Goal: Task Accomplishment & Management: Use online tool/utility

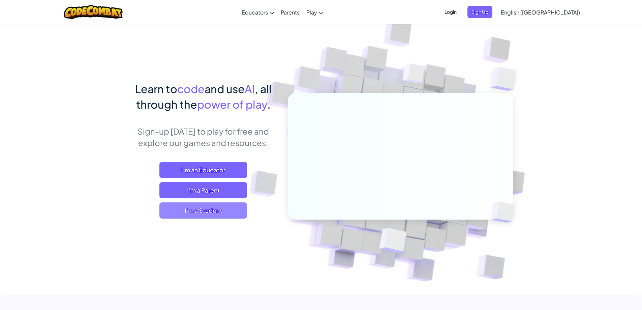
click at [216, 209] on span "I'm a Student" at bounding box center [203, 210] width 88 height 16
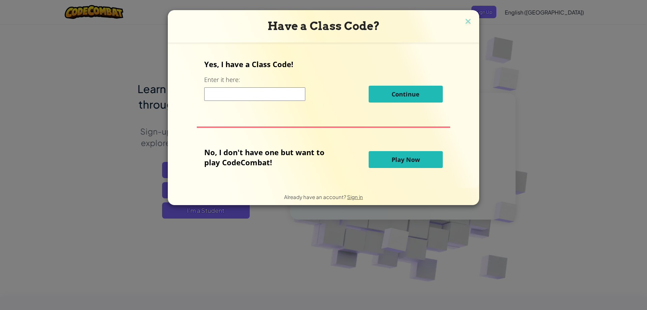
click at [387, 158] on button "Play Now" at bounding box center [406, 159] width 74 height 17
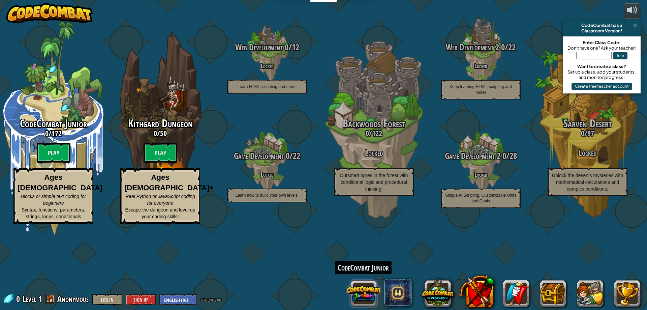
click at [366, 295] on button at bounding box center [363, 293] width 32 height 32
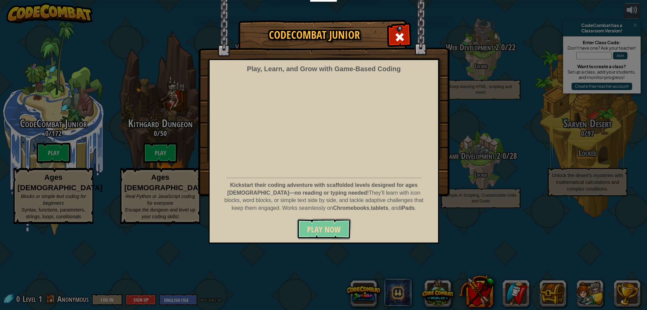
click at [318, 232] on span "Play Now" at bounding box center [324, 229] width 34 height 11
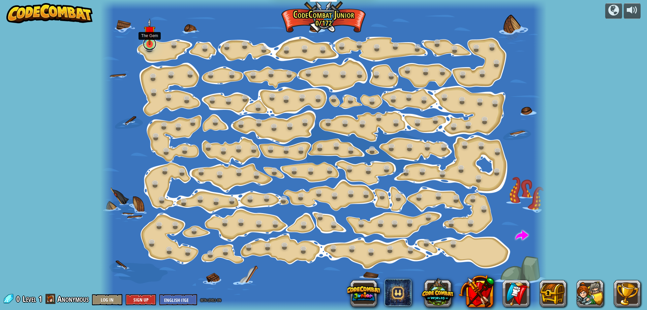
click at [150, 46] on link at bounding box center [149, 43] width 13 height 13
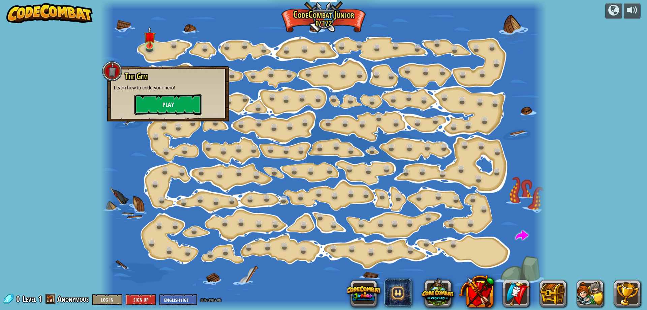
click at [169, 103] on button "Play" at bounding box center [167, 104] width 67 height 20
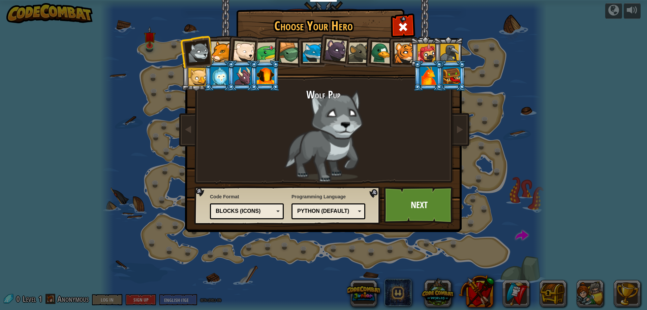
click at [229, 50] on li at bounding box center [241, 50] width 33 height 33
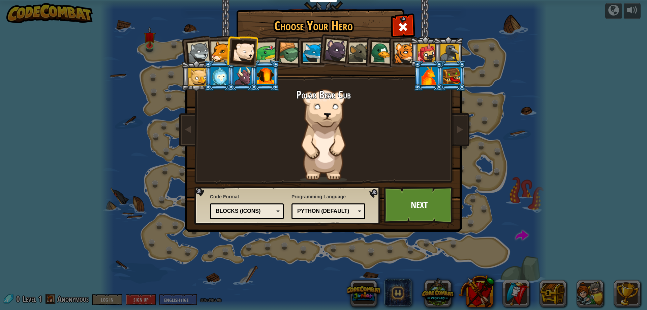
click at [219, 56] on div at bounding box center [221, 51] width 21 height 21
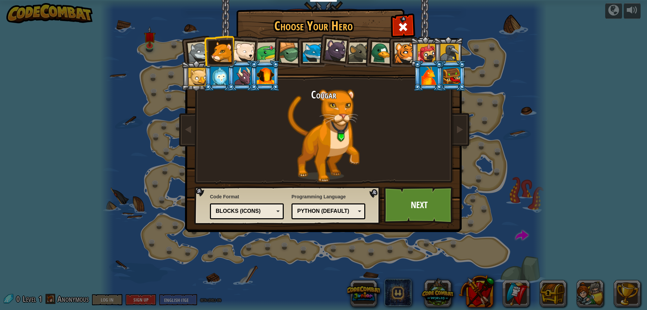
click at [203, 49] on div at bounding box center [198, 52] width 22 height 22
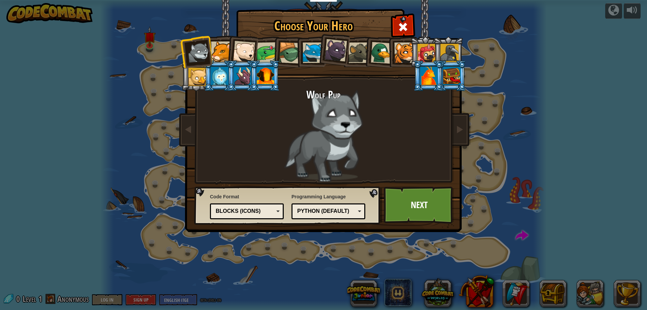
click at [221, 51] on div at bounding box center [221, 51] width 21 height 21
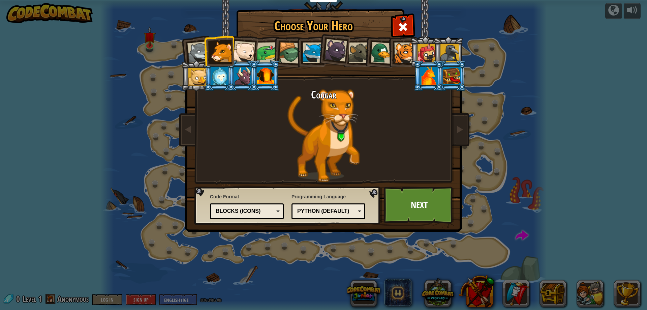
click at [250, 49] on div at bounding box center [244, 52] width 22 height 22
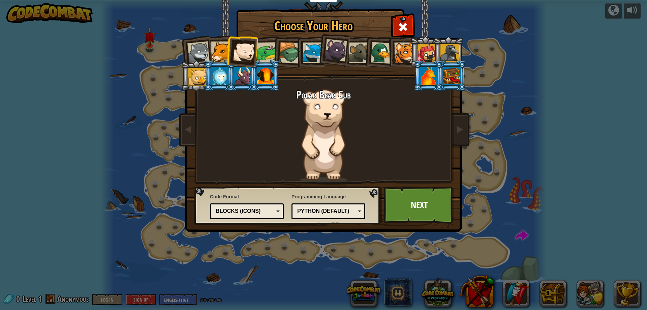
click at [271, 36] on ol at bounding box center [324, 36] width 278 height 0
click at [266, 11] on div "Choose Your Hero 0 Wolf Pup Cougar Polar Bear Cub Frog Turtle Blue Fox Panther …" at bounding box center [323, 10] width 276 height 1
click at [265, 41] on li at bounding box center [264, 51] width 31 height 31
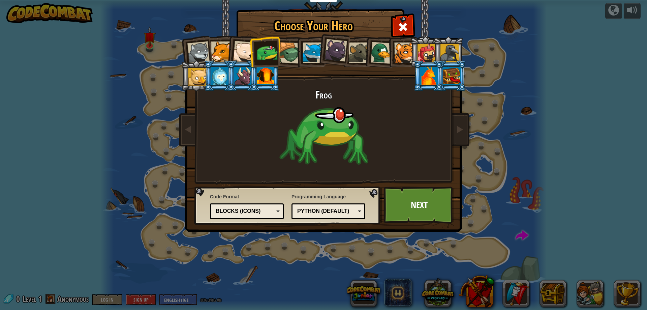
click at [298, 50] on li at bounding box center [310, 51] width 30 height 31
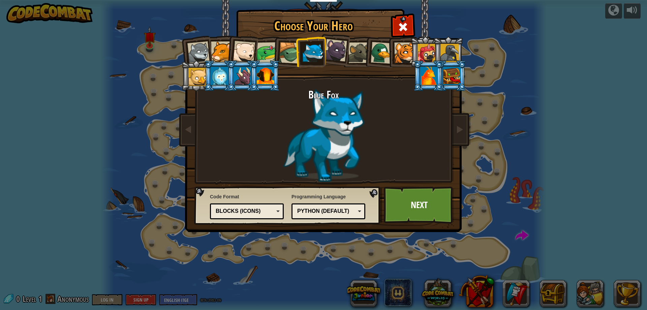
click at [293, 53] on div at bounding box center [290, 53] width 22 height 22
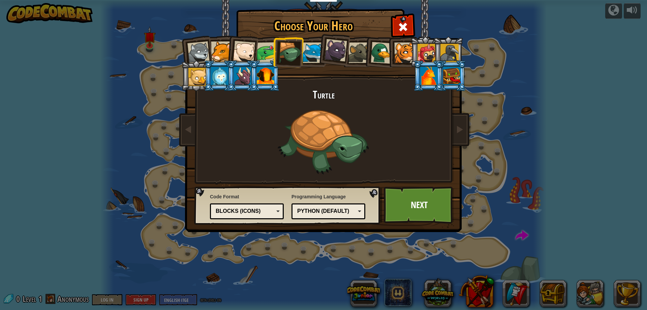
click at [307, 56] on div at bounding box center [313, 52] width 21 height 21
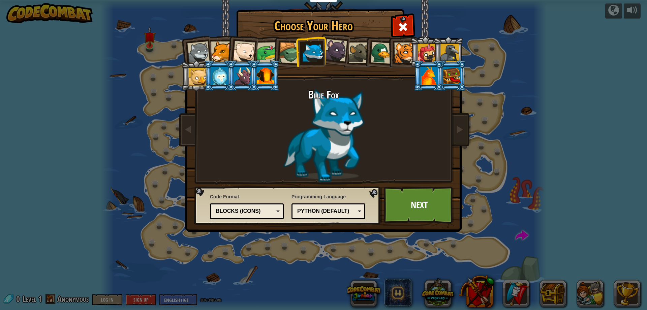
click at [356, 49] on div at bounding box center [358, 52] width 21 height 21
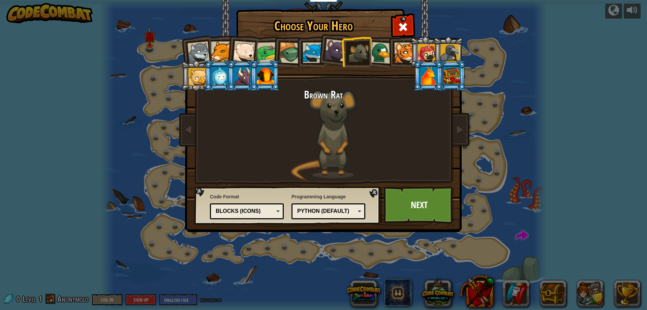
click at [385, 54] on div at bounding box center [382, 53] width 22 height 22
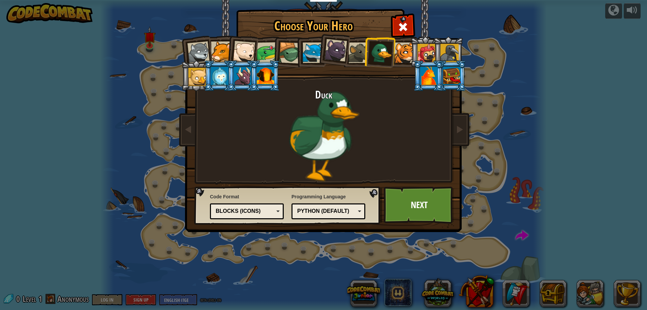
click at [406, 61] on div at bounding box center [404, 52] width 21 height 21
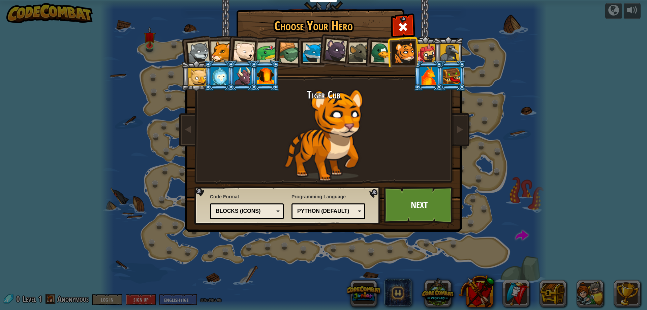
click at [425, 47] on div at bounding box center [426, 53] width 18 height 18
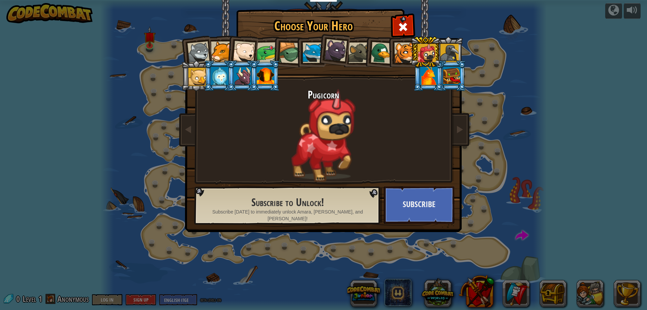
click at [445, 42] on li at bounding box center [448, 51] width 30 height 31
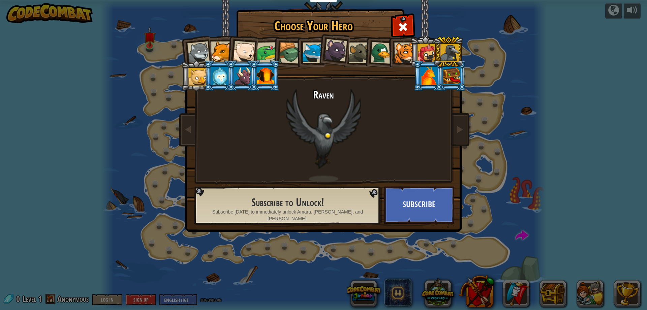
click at [423, 69] on div at bounding box center [429, 76] width 18 height 18
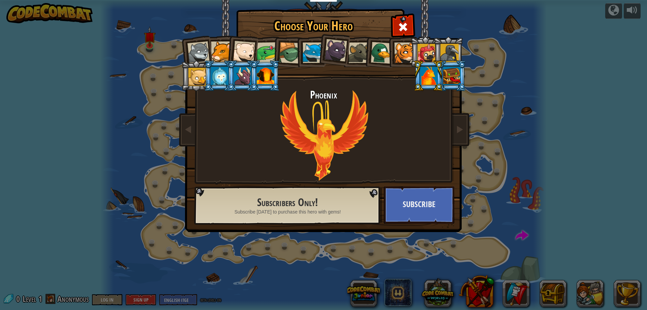
click at [196, 73] on div at bounding box center [197, 77] width 18 height 18
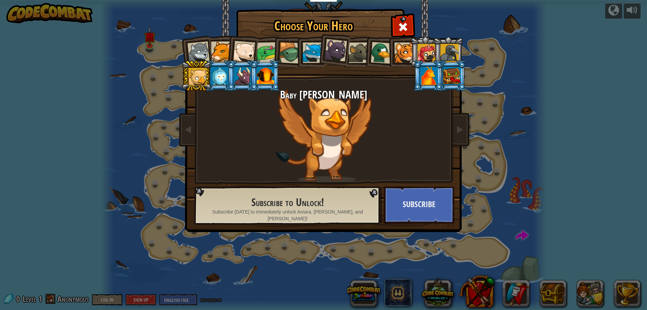
click at [295, 36] on ol at bounding box center [324, 36] width 278 height 0
click at [302, 52] on li at bounding box center [310, 51] width 30 height 31
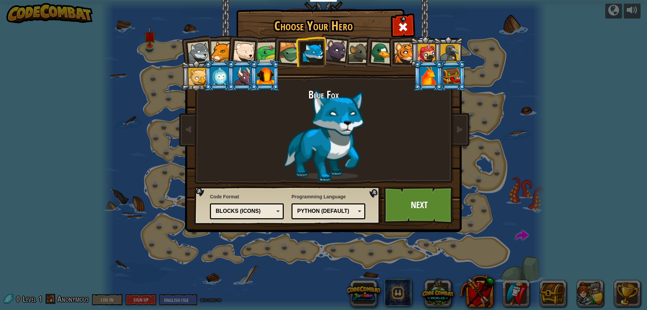
click at [353, 51] on div at bounding box center [358, 52] width 21 height 21
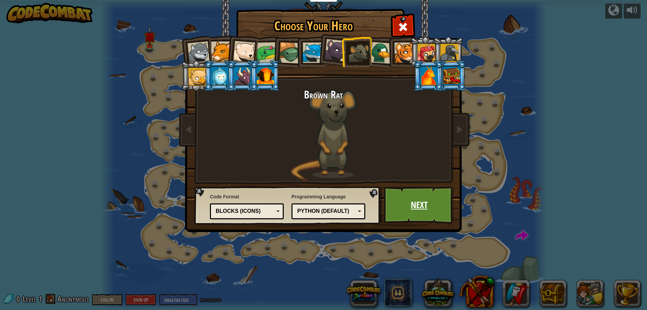
click at [419, 200] on link "Next" at bounding box center [419, 204] width 70 height 37
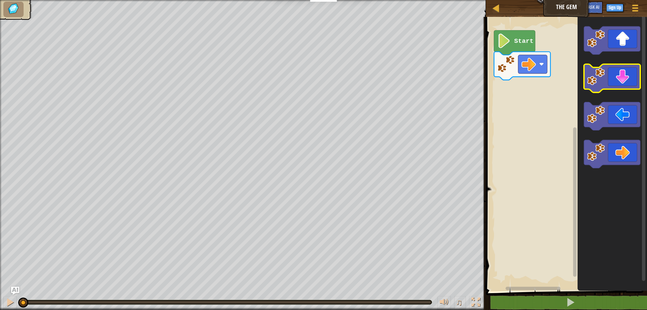
click at [609, 80] on icon "Blockly Workspace" at bounding box center [612, 78] width 56 height 28
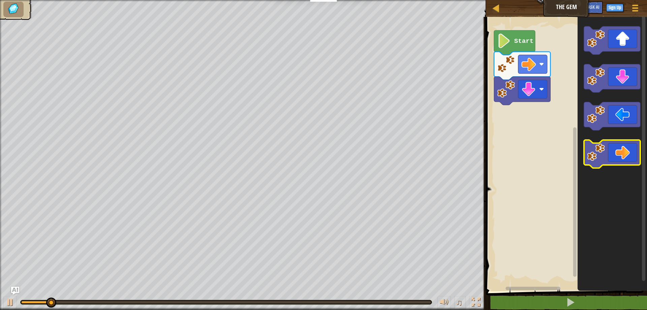
click at [617, 150] on icon "Blockly Workspace" at bounding box center [612, 154] width 56 height 28
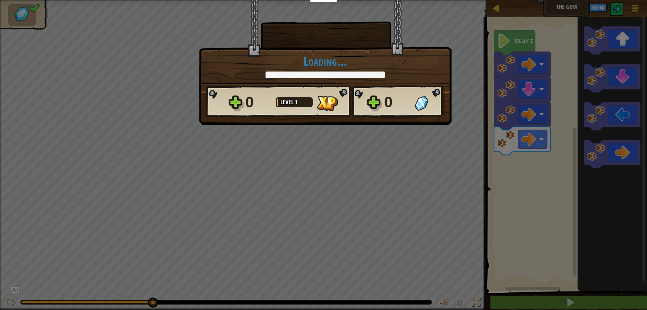
click at [521, 1] on body "Educators Create Free Account School & District Solutions Teacher Toolkit Previ…" at bounding box center [323, 0] width 647 height 1
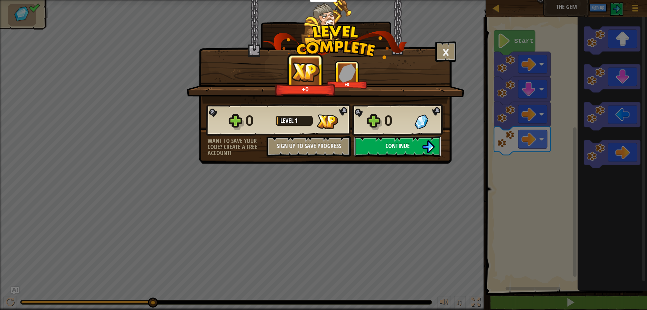
click at [395, 149] on span "Continue" at bounding box center [397, 146] width 24 height 8
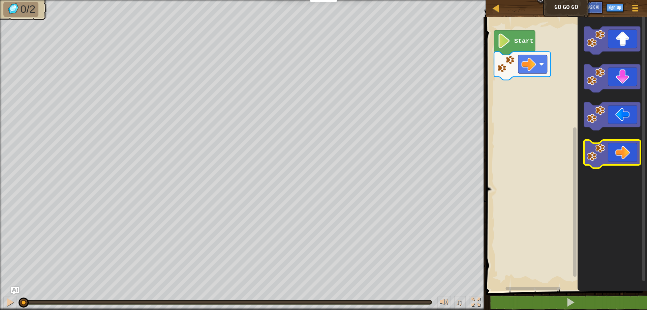
click at [609, 149] on icon "Blockly Workspace" at bounding box center [612, 154] width 56 height 28
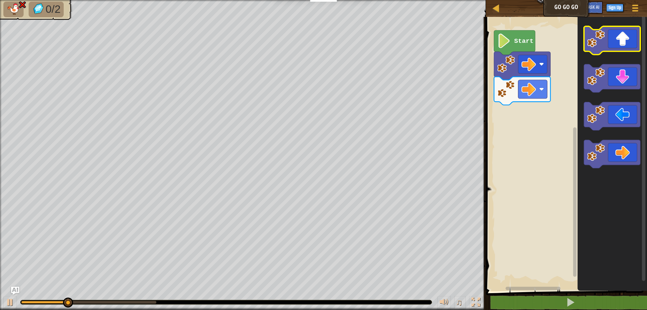
click at [626, 46] on icon "Blockly Workspace" at bounding box center [612, 40] width 56 height 28
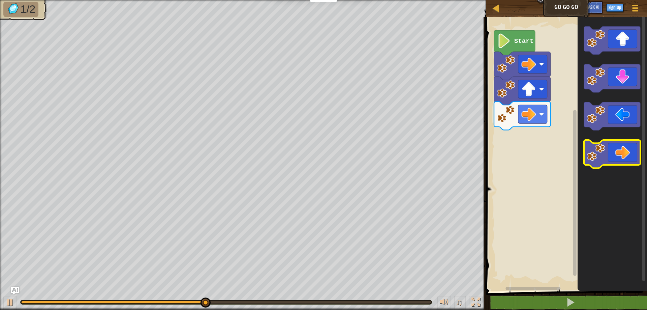
click at [603, 150] on g "Blockly Workspace" at bounding box center [612, 154] width 56 height 28
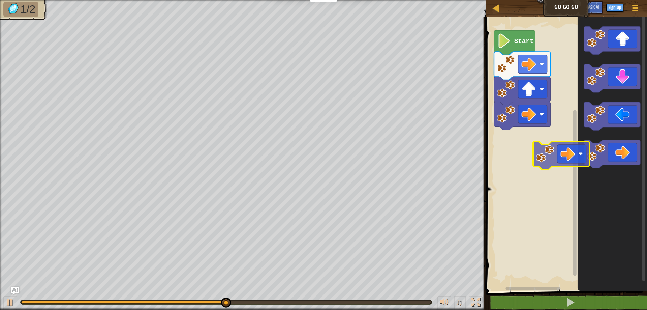
click at [508, 148] on div "Start" at bounding box center [565, 151] width 163 height 277
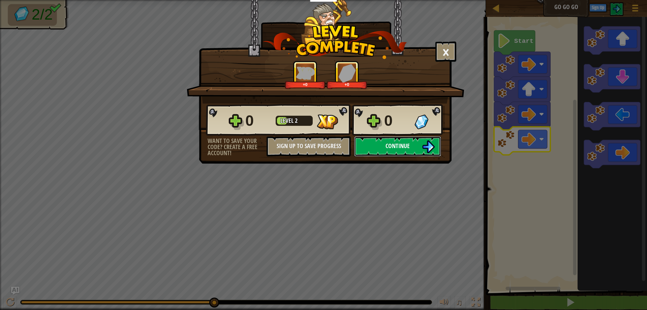
click at [396, 150] on button "Continue" at bounding box center [397, 146] width 87 height 20
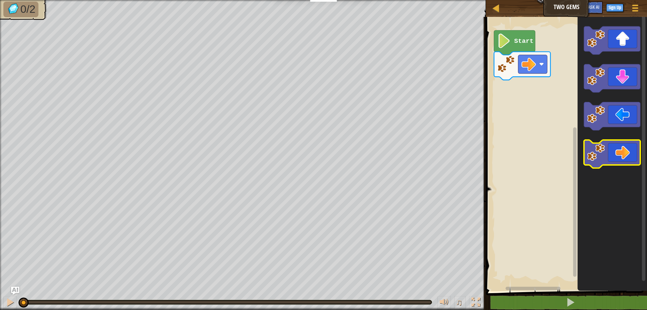
click at [622, 152] on icon "Blockly Workspace" at bounding box center [612, 154] width 56 height 28
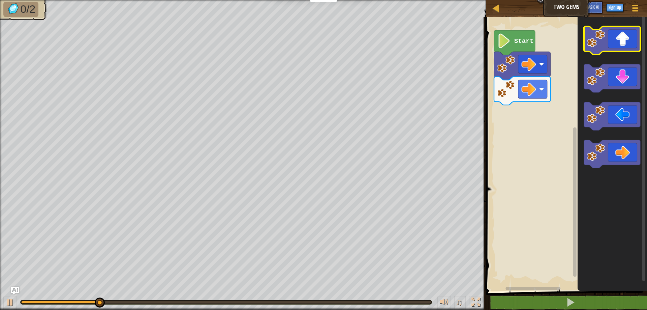
click at [607, 34] on icon "Blockly Workspace" at bounding box center [612, 40] width 56 height 28
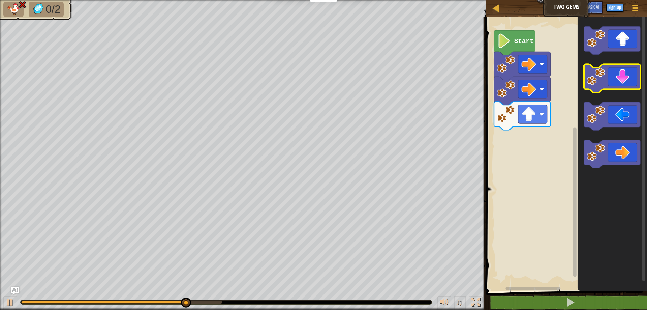
click at [621, 88] on icon "Blockly Workspace" at bounding box center [612, 78] width 56 height 28
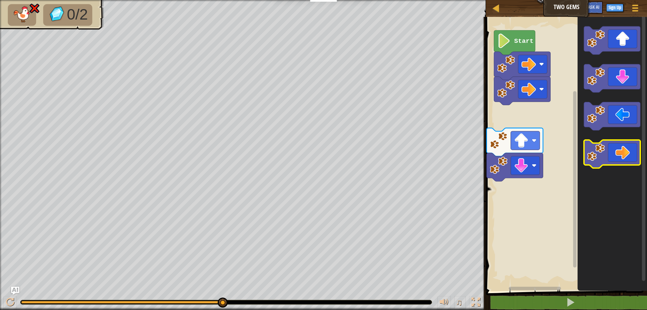
click at [575, 139] on div "Start" at bounding box center [565, 151] width 163 height 277
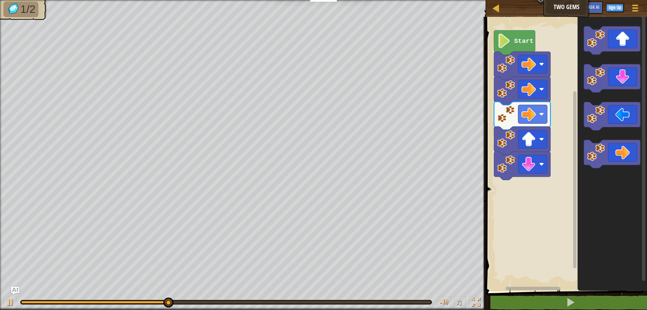
click at [553, 149] on div "Start" at bounding box center [565, 151] width 163 height 277
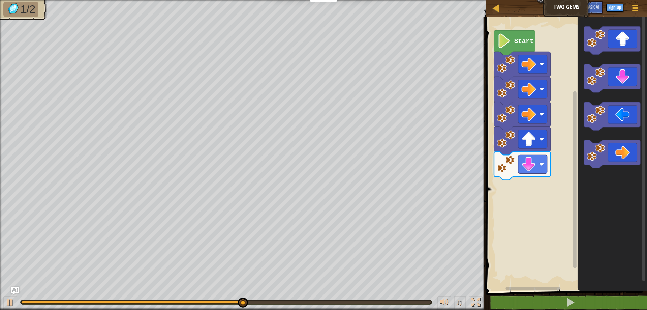
click at [556, 176] on div "Start" at bounding box center [565, 151] width 163 height 277
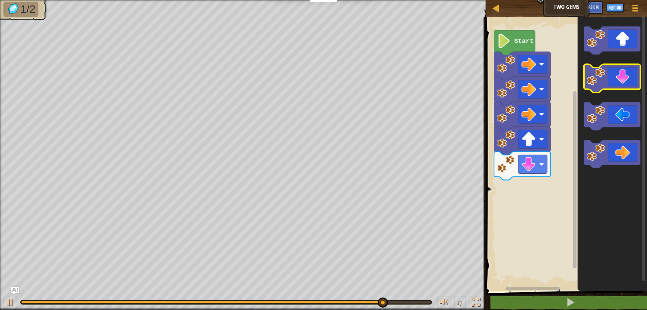
click at [630, 85] on icon "Blockly Workspace" at bounding box center [612, 78] width 56 height 28
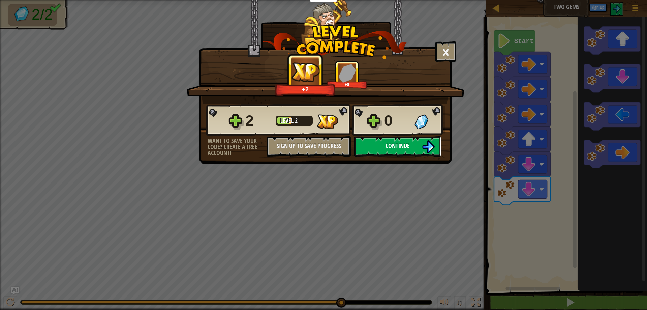
click at [375, 151] on button "Continue" at bounding box center [397, 146] width 87 height 20
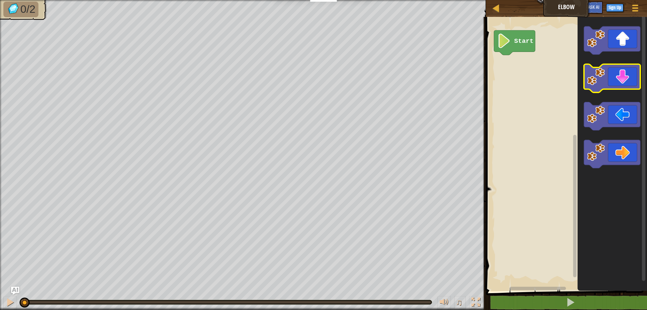
click at [590, 87] on icon "Blockly Workspace" at bounding box center [612, 78] width 56 height 28
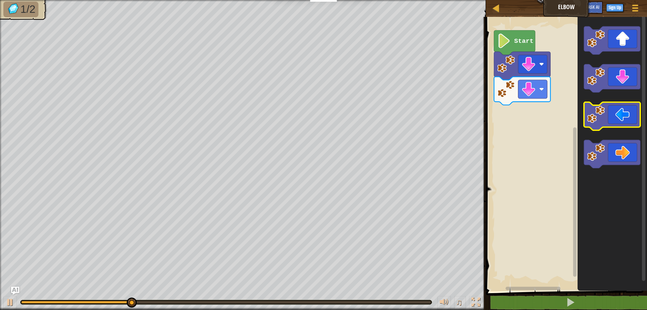
click at [592, 119] on image "Blockly Workspace" at bounding box center [596, 114] width 18 height 18
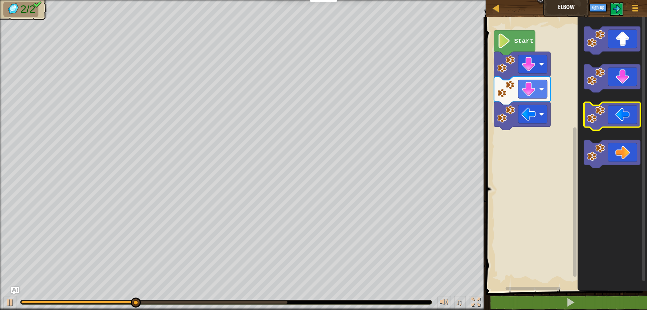
click at [592, 119] on image "Blockly Workspace" at bounding box center [596, 114] width 18 height 18
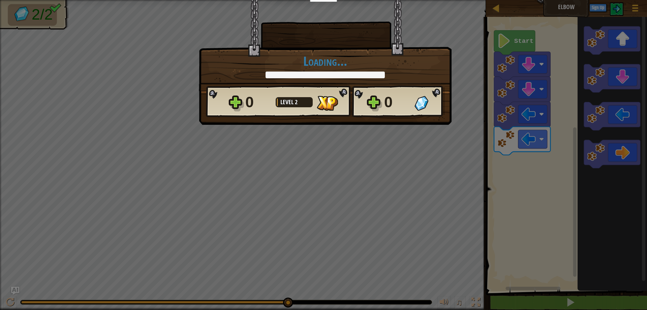
click at [525, 1] on body "Educators Create Free Account School & District Solutions Teacher Toolkit Previ…" at bounding box center [323, 0] width 647 height 1
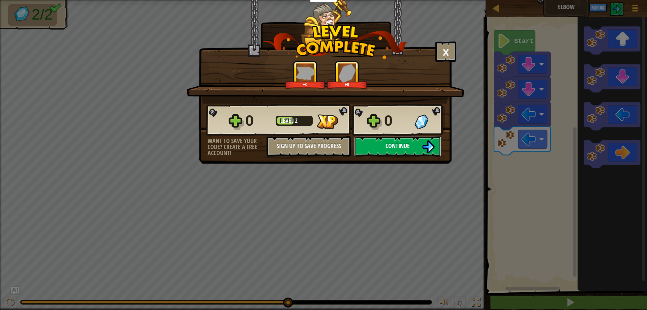
click at [397, 143] on span "Continue" at bounding box center [397, 146] width 24 height 8
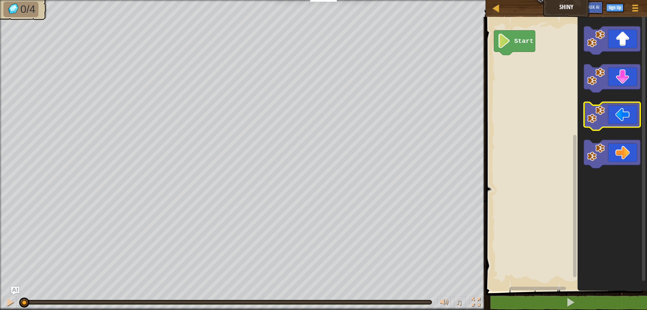
click at [616, 119] on icon "Blockly Workspace" at bounding box center [612, 116] width 56 height 28
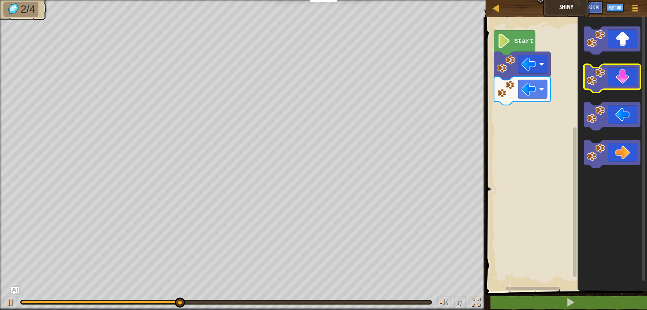
click at [618, 74] on icon "Blockly Workspace" at bounding box center [612, 78] width 56 height 28
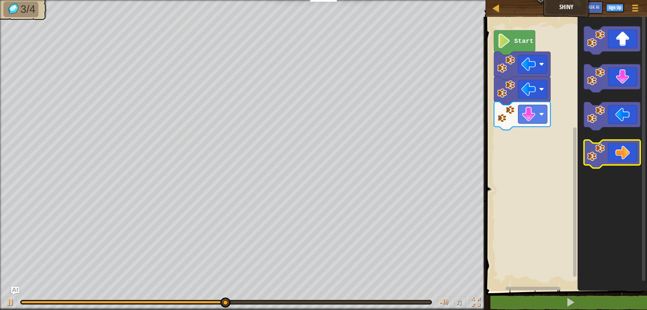
click at [609, 161] on icon "Blockly Workspace" at bounding box center [612, 154] width 56 height 28
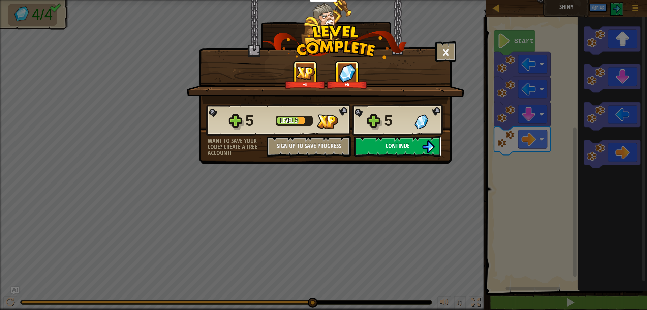
click at [378, 142] on button "Continue" at bounding box center [397, 146] width 87 height 20
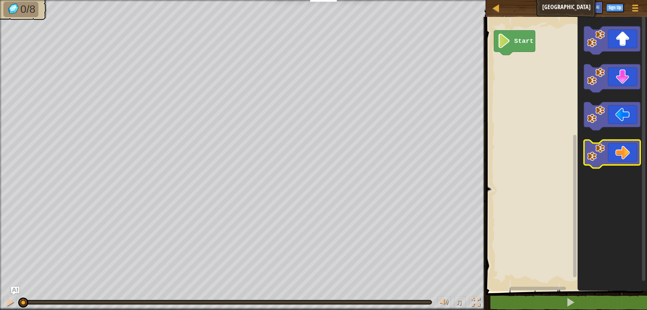
click at [623, 154] on icon "Blockly Workspace" at bounding box center [612, 154] width 56 height 28
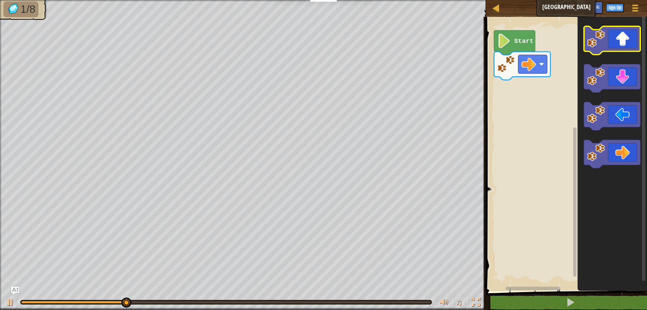
click at [623, 36] on icon "Blockly Workspace" at bounding box center [612, 40] width 56 height 28
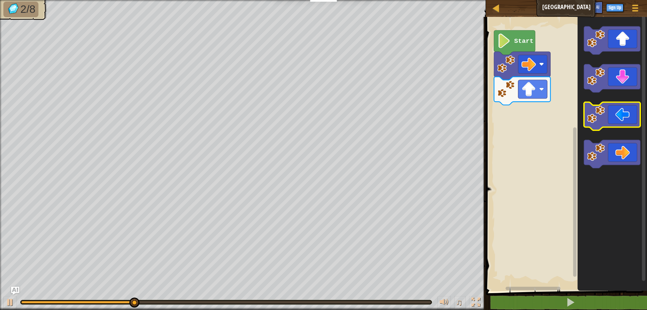
click at [613, 120] on icon "Blockly Workspace" at bounding box center [612, 116] width 56 height 28
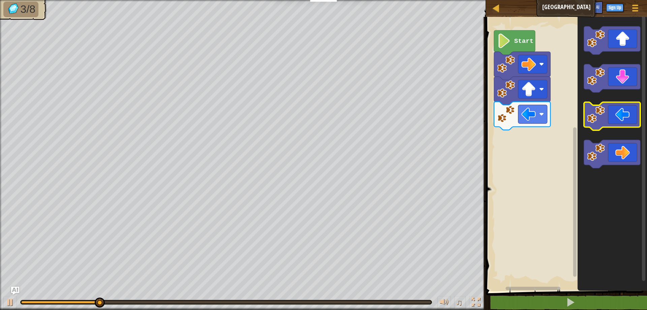
click at [614, 120] on icon "Blockly Workspace" at bounding box center [612, 116] width 56 height 28
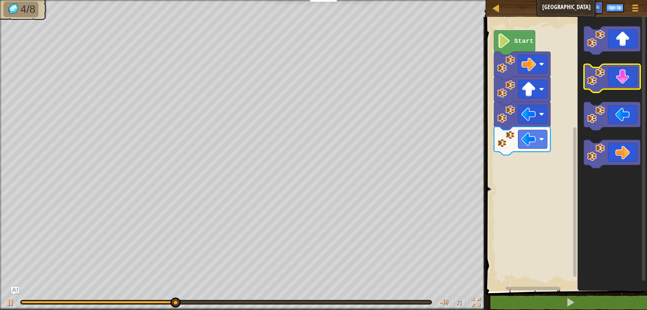
click at [614, 76] on icon "Blockly Workspace" at bounding box center [612, 78] width 56 height 28
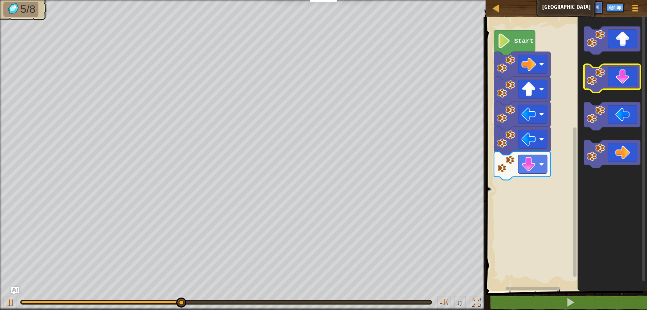
click at [614, 76] on icon "Blockly Workspace" at bounding box center [612, 78] width 56 height 28
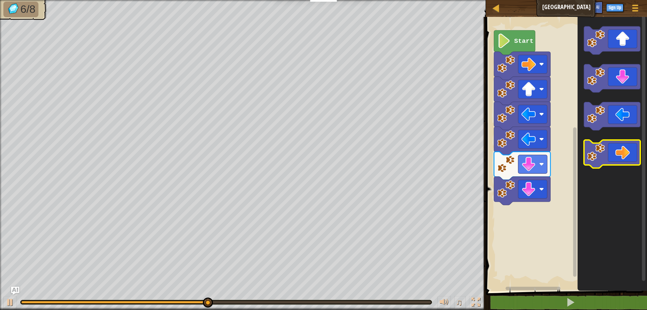
click at [612, 149] on icon "Blockly Workspace" at bounding box center [612, 154] width 56 height 28
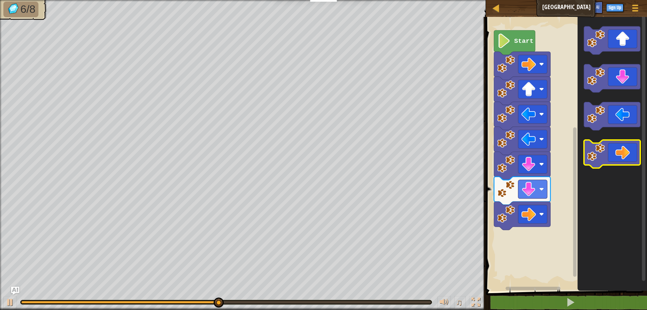
click at [613, 149] on icon "Blockly Workspace" at bounding box center [612, 154] width 56 height 28
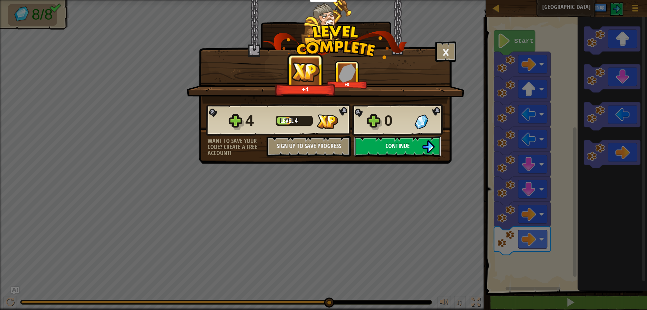
click at [370, 145] on button "Continue" at bounding box center [397, 146] width 87 height 20
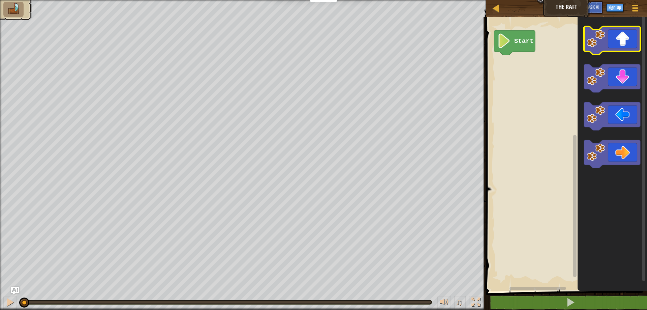
click at [608, 44] on icon "Blockly Workspace" at bounding box center [612, 40] width 56 height 28
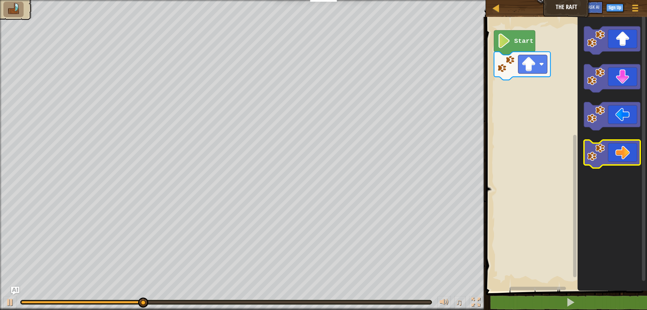
click at [611, 147] on icon "Blockly Workspace" at bounding box center [612, 154] width 56 height 28
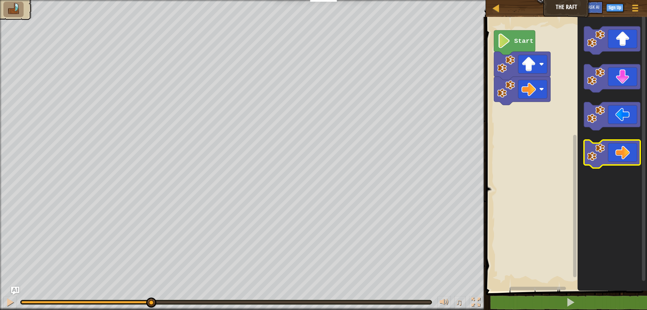
click at [612, 148] on icon "Blockly Workspace" at bounding box center [612, 154] width 56 height 28
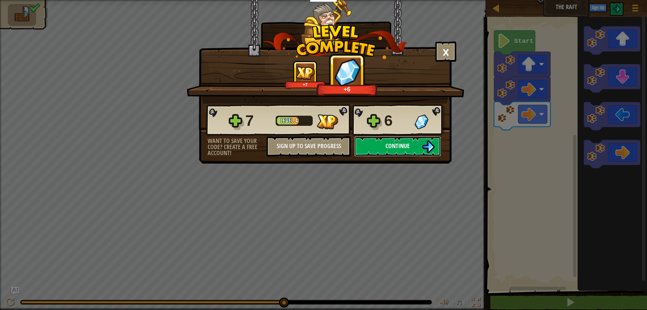
click at [368, 142] on button "Continue" at bounding box center [397, 146] width 87 height 20
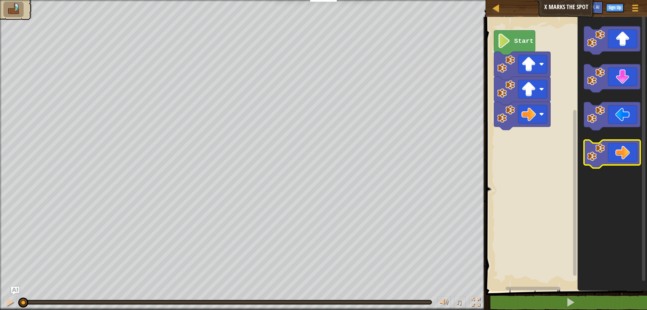
click at [611, 145] on icon "Blockly Workspace" at bounding box center [612, 154] width 56 height 28
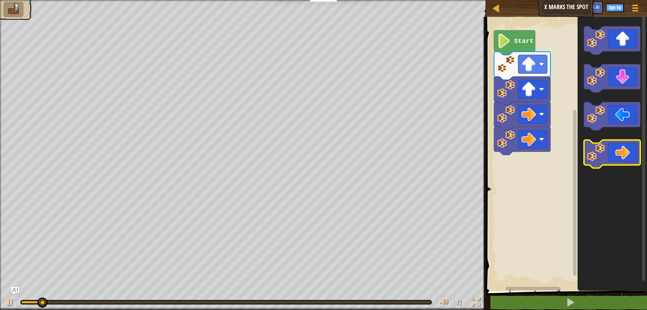
click at [611, 143] on icon "Blockly Workspace" at bounding box center [612, 154] width 56 height 28
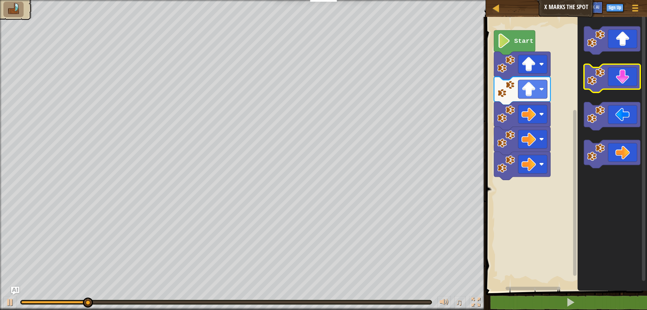
click at [619, 72] on icon "Blockly Workspace" at bounding box center [612, 78] width 56 height 28
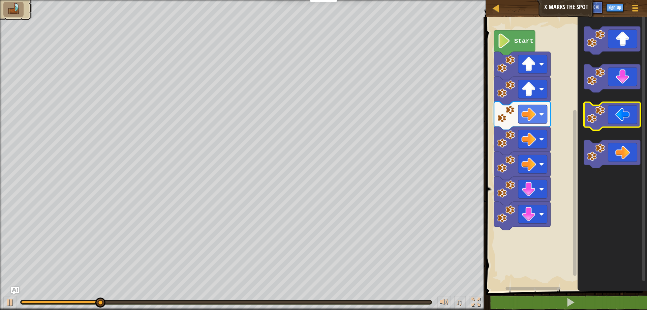
click at [614, 113] on icon "Blockly Workspace" at bounding box center [612, 116] width 56 height 28
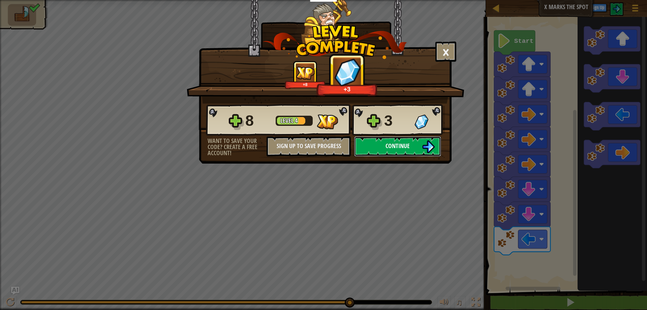
click at [404, 156] on button "Continue" at bounding box center [397, 146] width 87 height 20
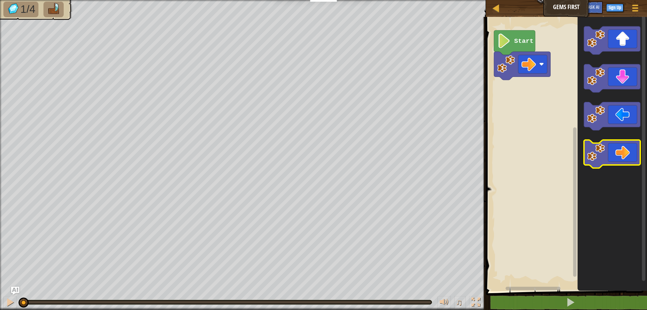
click at [609, 159] on icon "Blockly Workspace" at bounding box center [612, 154] width 56 height 28
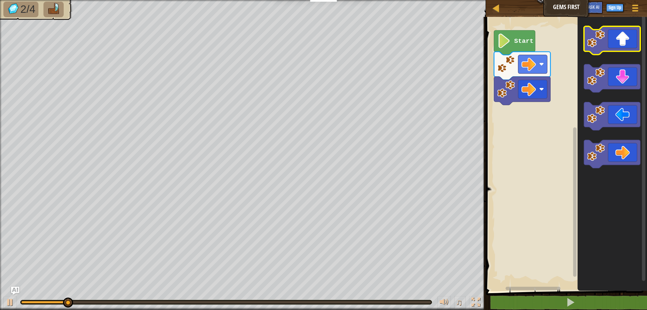
click at [611, 33] on icon "Blockly Workspace" at bounding box center [612, 40] width 56 height 28
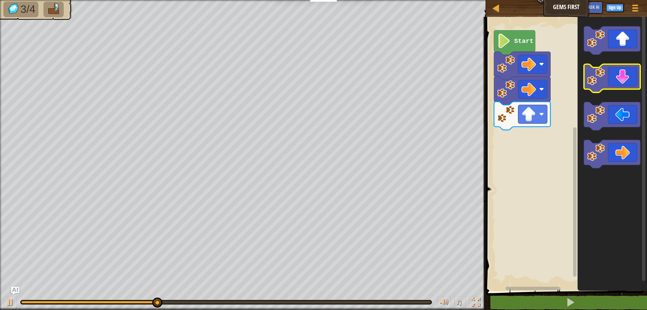
click at [614, 85] on icon "Blockly Workspace" at bounding box center [612, 78] width 56 height 28
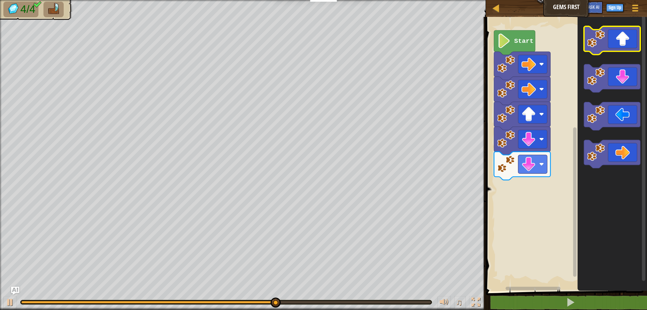
click at [605, 49] on icon "Blockly Workspace" at bounding box center [612, 40] width 56 height 28
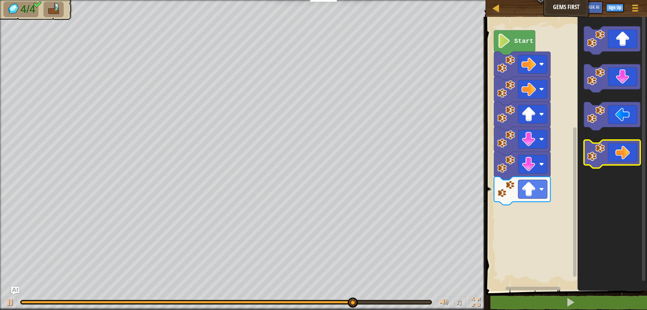
click at [619, 144] on icon "Blockly Workspace" at bounding box center [612, 154] width 56 height 28
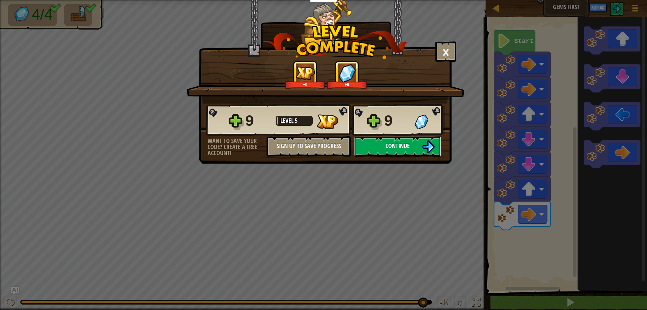
click at [402, 151] on button "Continue" at bounding box center [397, 146] width 87 height 20
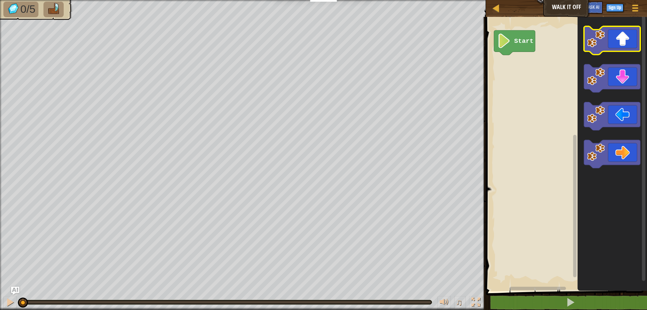
click at [591, 39] on image "Blockly Workspace" at bounding box center [596, 39] width 18 height 18
click at [592, 39] on image "Blockly Workspace" at bounding box center [596, 39] width 18 height 18
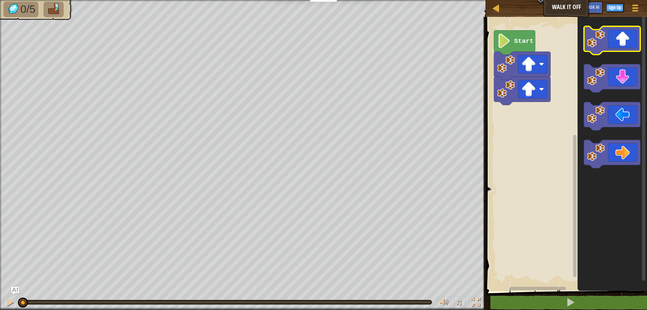
click at [592, 39] on image "Blockly Workspace" at bounding box center [596, 39] width 18 height 18
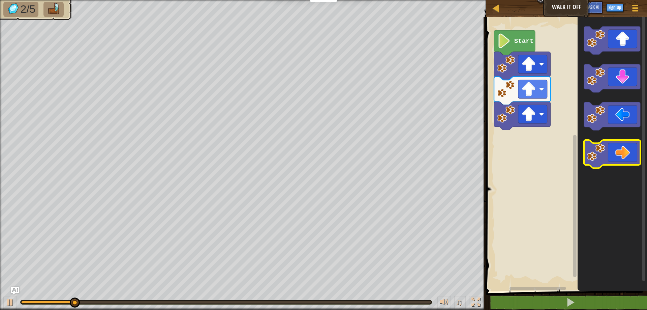
click at [611, 151] on icon "Blockly Workspace" at bounding box center [612, 154] width 56 height 28
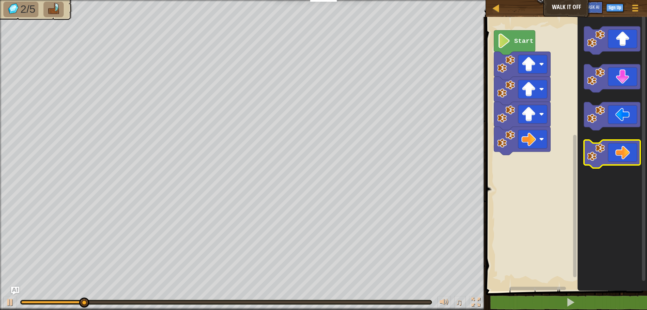
click at [611, 151] on icon "Blockly Workspace" at bounding box center [612, 154] width 56 height 28
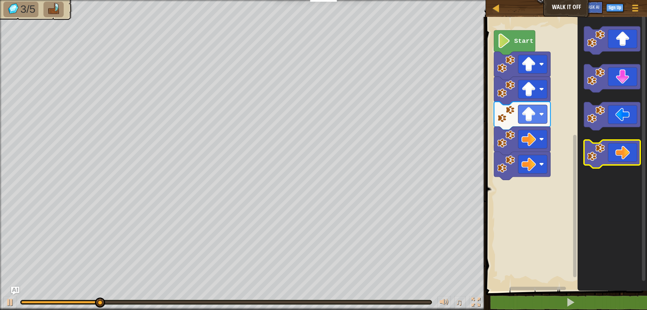
click at [611, 149] on icon "Blockly Workspace" at bounding box center [612, 154] width 56 height 28
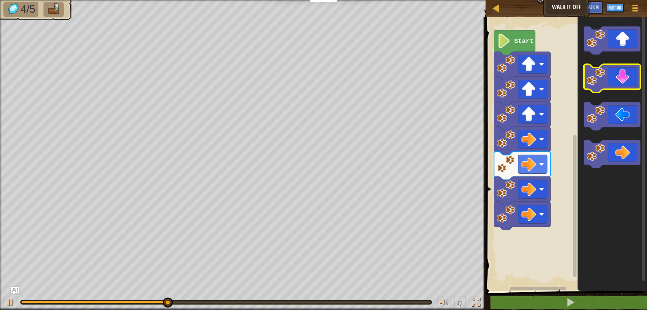
click at [610, 75] on icon "Blockly Workspace" at bounding box center [612, 78] width 56 height 28
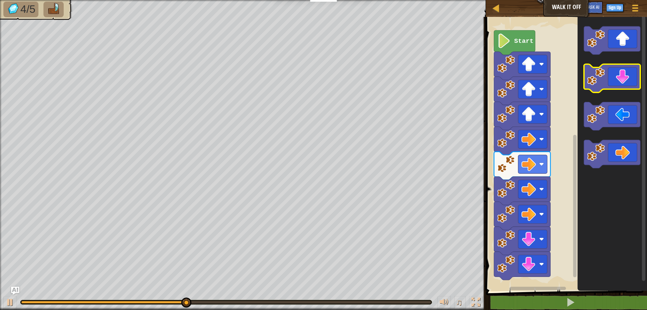
click at [610, 75] on icon "Blockly Workspace" at bounding box center [612, 78] width 56 height 28
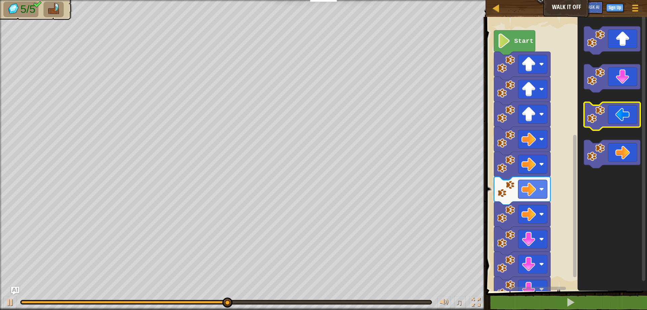
click at [605, 111] on icon "Blockly Workspace" at bounding box center [612, 116] width 56 height 28
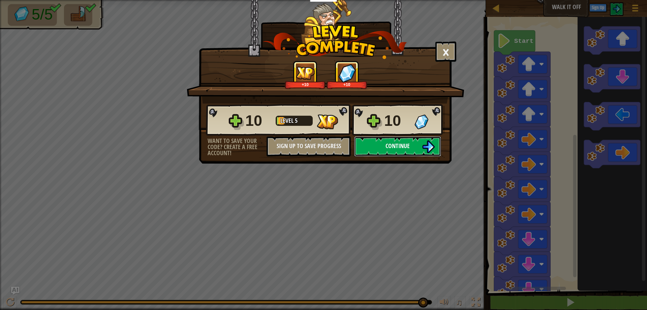
click at [377, 150] on button "Continue" at bounding box center [397, 146] width 87 height 20
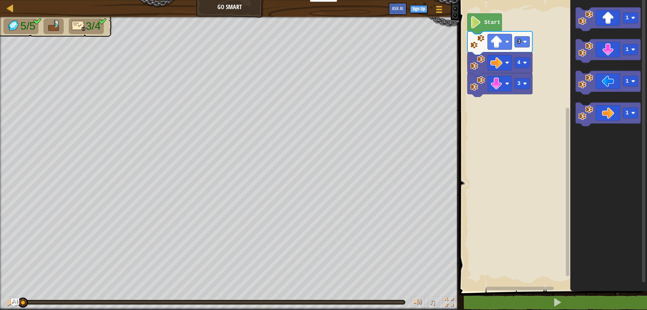
click at [552, 87] on rect "Blockly Workspace" at bounding box center [552, 144] width 190 height 294
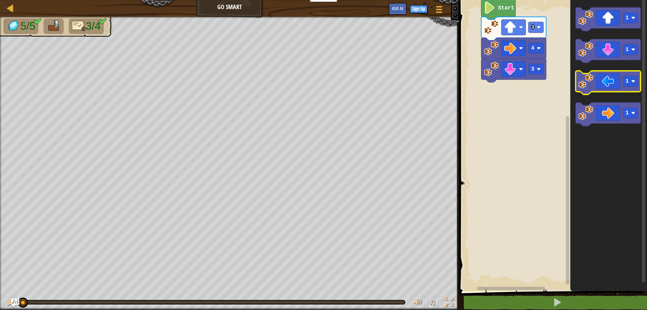
click at [603, 87] on icon "Blockly Workspace" at bounding box center [607, 83] width 65 height 24
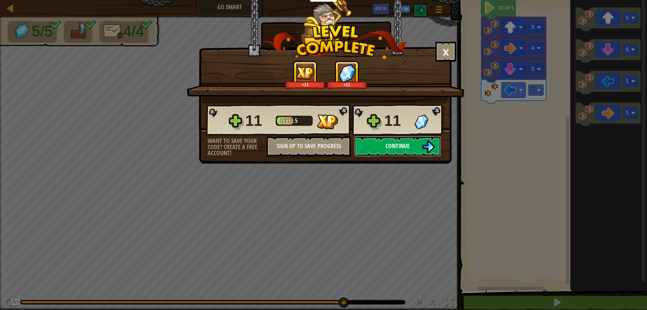
click at [387, 147] on span "Continue" at bounding box center [397, 146] width 24 height 8
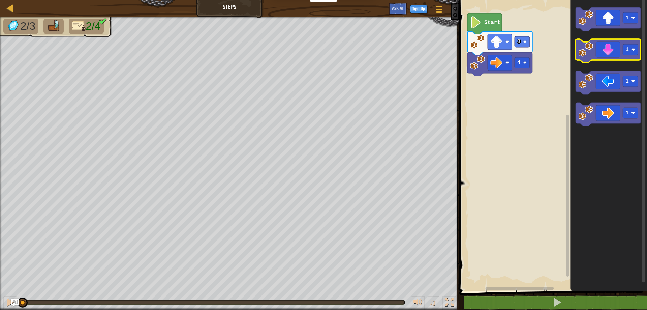
click at [608, 59] on icon "Blockly Workspace" at bounding box center [607, 51] width 65 height 24
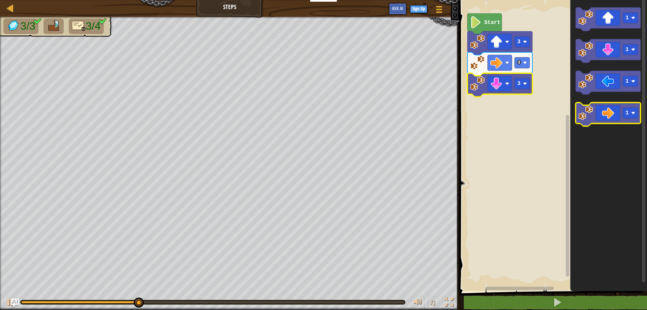
click at [603, 110] on icon "Blockly Workspace" at bounding box center [607, 114] width 65 height 24
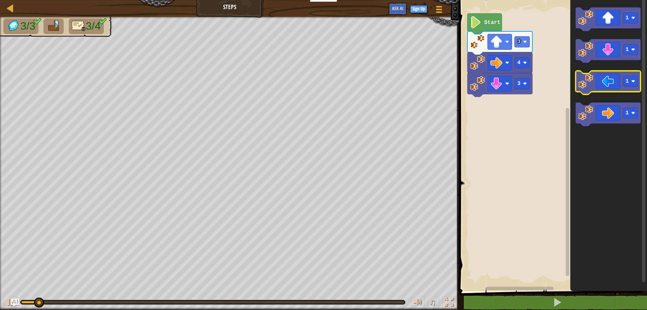
click at [610, 79] on icon "Blockly Workspace" at bounding box center [607, 83] width 65 height 24
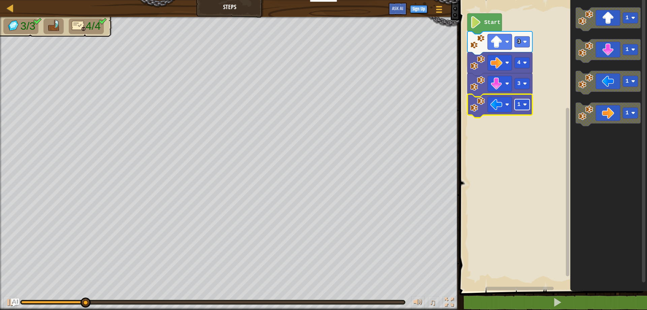
click at [518, 105] on text "1" at bounding box center [518, 104] width 3 height 6
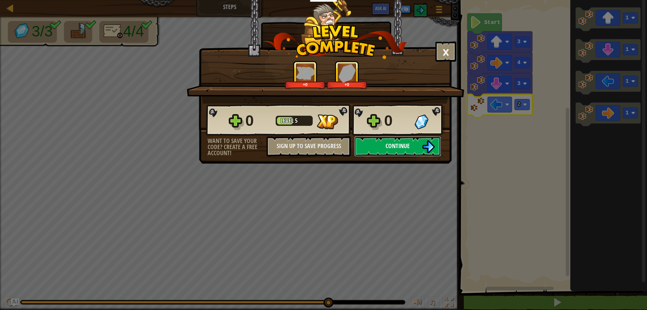
click at [393, 144] on span "Continue" at bounding box center [397, 146] width 24 height 8
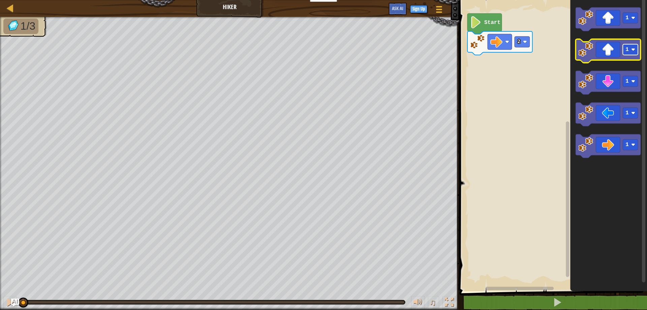
click at [626, 48] on text "1" at bounding box center [626, 49] width 3 height 6
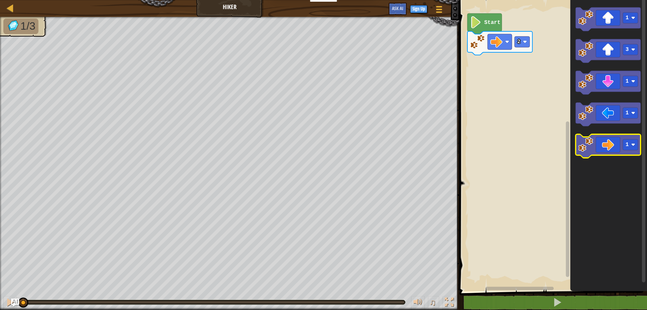
click at [606, 143] on icon "Blockly Workspace" at bounding box center [607, 146] width 65 height 24
click at [631, 143] on rect "Blockly Workspace" at bounding box center [630, 144] width 15 height 11
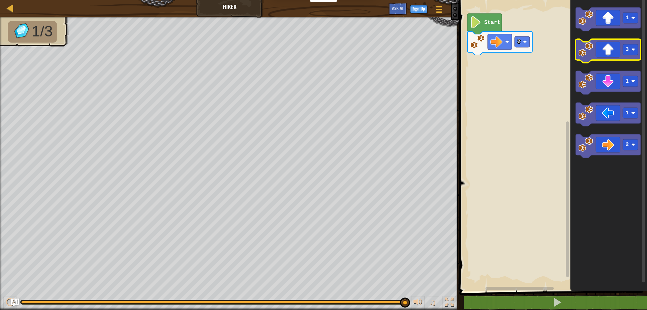
click at [599, 52] on icon "Blockly Workspace" at bounding box center [607, 51] width 65 height 24
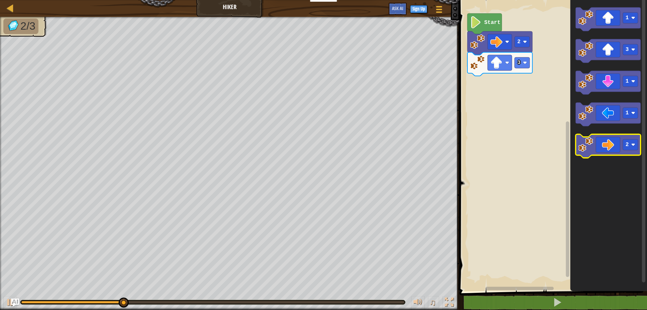
click at [616, 145] on icon "Blockly Workspace" at bounding box center [607, 146] width 65 height 24
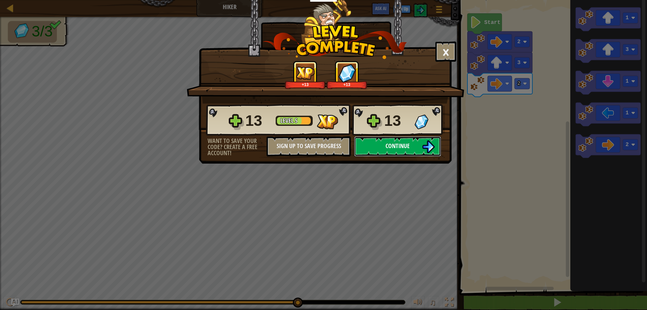
click at [384, 150] on button "Continue" at bounding box center [397, 146] width 87 height 20
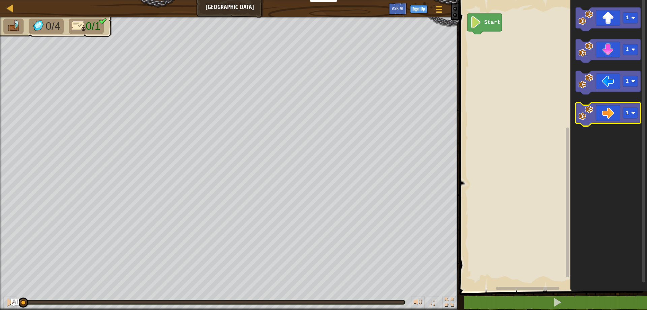
click at [604, 113] on icon "Blockly Workspace" at bounding box center [607, 114] width 65 height 24
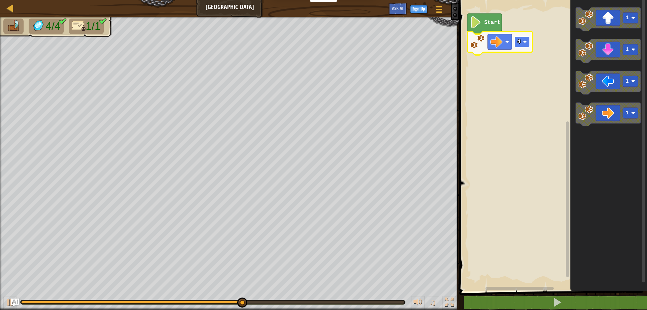
click at [525, 40] on image "Blockly Workspace" at bounding box center [525, 42] width 4 height 4
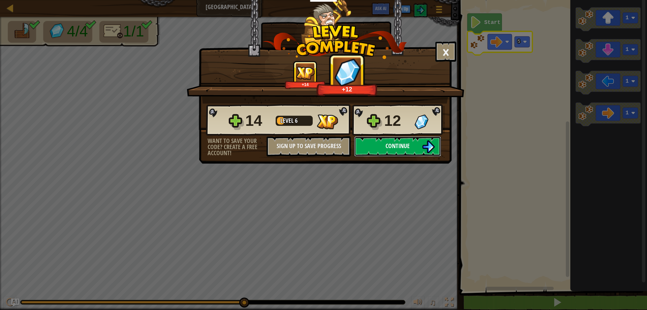
click at [387, 140] on button "Continue" at bounding box center [397, 146] width 87 height 20
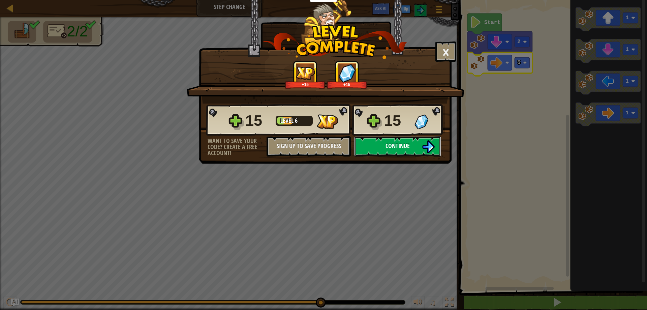
drag, startPoint x: 384, startPoint y: 140, endPoint x: 387, endPoint y: 136, distance: 5.3
click at [387, 136] on button "Continue" at bounding box center [397, 146] width 87 height 20
